Goal: Transaction & Acquisition: Purchase product/service

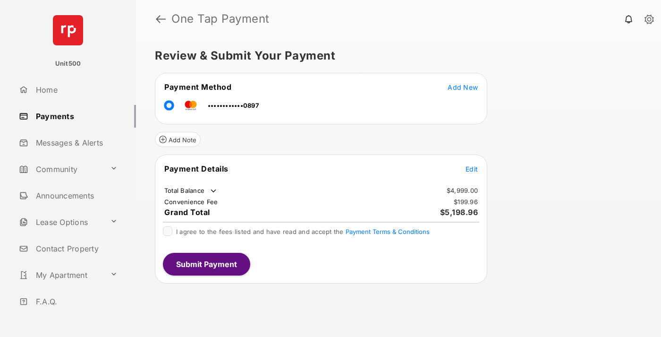
click at [472, 169] on span "Edit" at bounding box center [472, 169] width 12 height 8
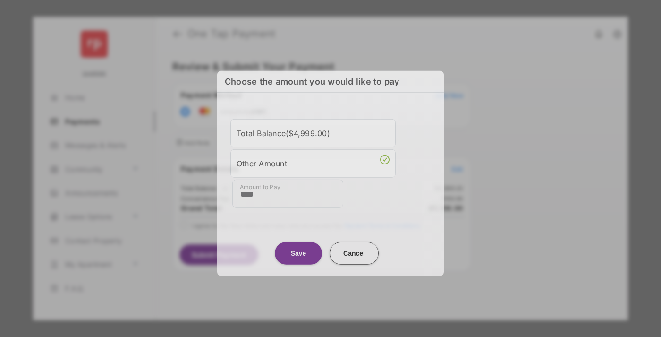
type input "****"
click at [298, 252] on button "Save" at bounding box center [298, 252] width 47 height 23
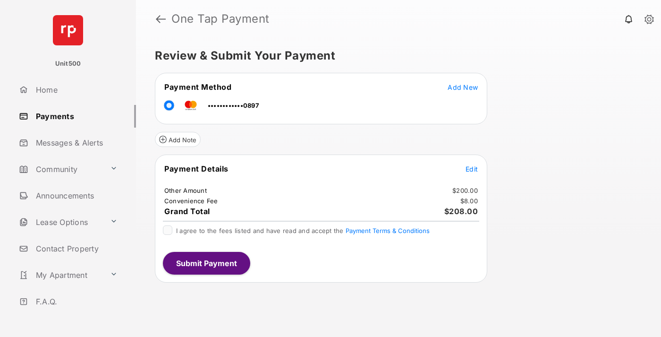
click at [472, 169] on span "Edit" at bounding box center [472, 169] width 12 height 8
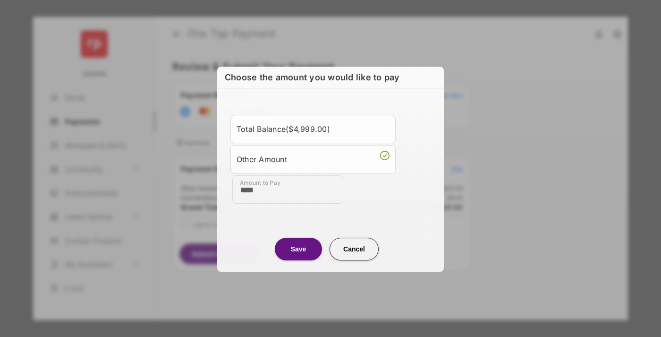
click at [298, 248] on button "Save" at bounding box center [298, 249] width 47 height 23
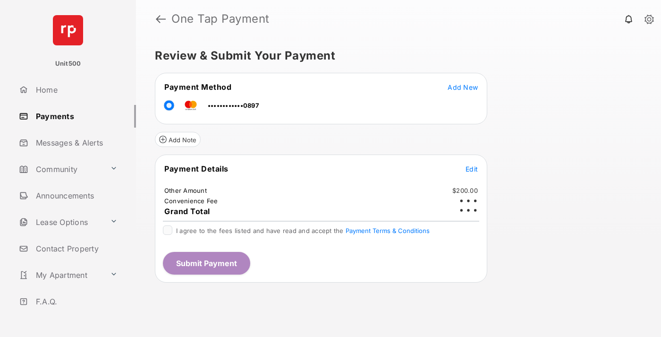
click at [206, 263] on button "Submit Payment" at bounding box center [206, 263] width 87 height 23
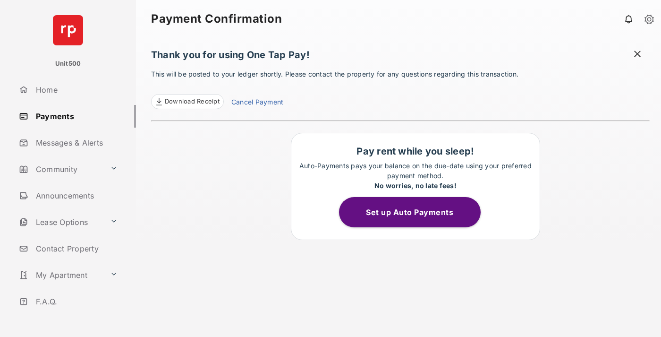
click at [187, 102] on span "Download Receipt" at bounding box center [192, 101] width 55 height 9
click at [637, 55] on span at bounding box center [637, 55] width 9 height 12
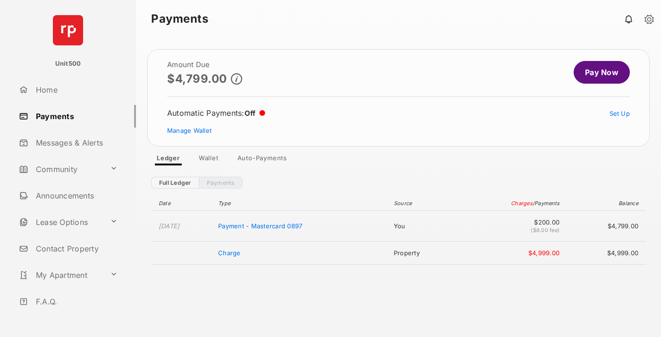
click at [189, 130] on link "Manage Wallet" at bounding box center [189, 131] width 44 height 8
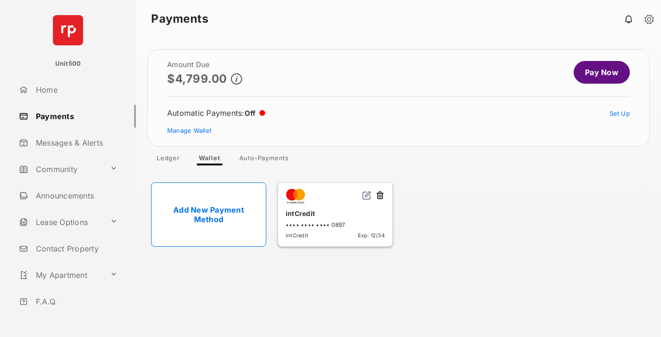
click at [380, 195] on button at bounding box center [379, 195] width 9 height 11
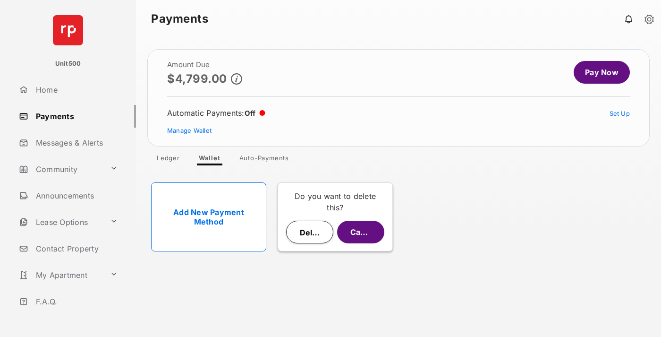
click at [310, 232] on button "Delete" at bounding box center [309, 232] width 47 height 23
